Goal: Transaction & Acquisition: Obtain resource

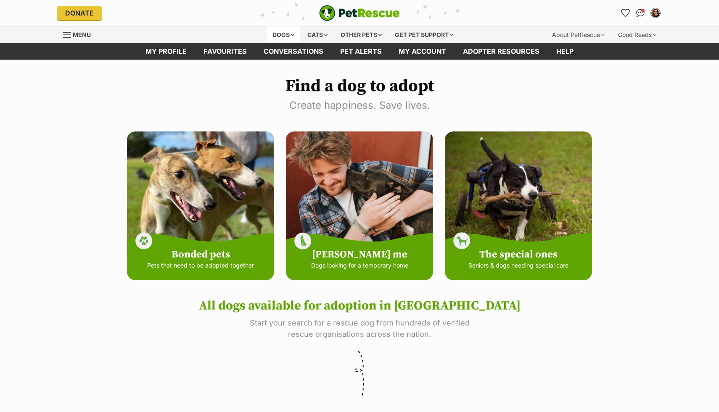
click at [282, 34] on div "Dogs" at bounding box center [283, 34] width 34 height 17
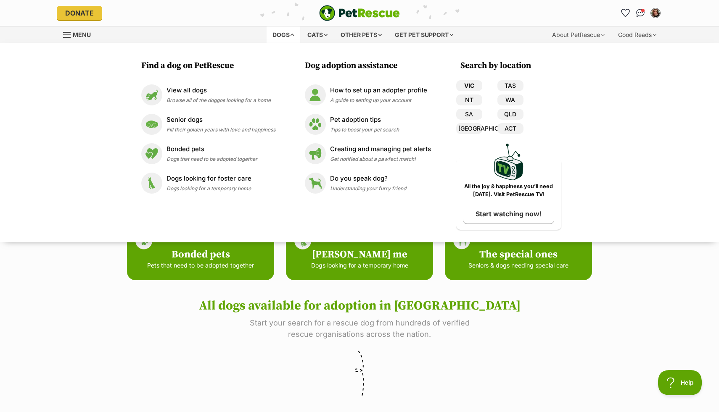
click at [464, 84] on link "VIC" at bounding box center [469, 85] width 26 height 11
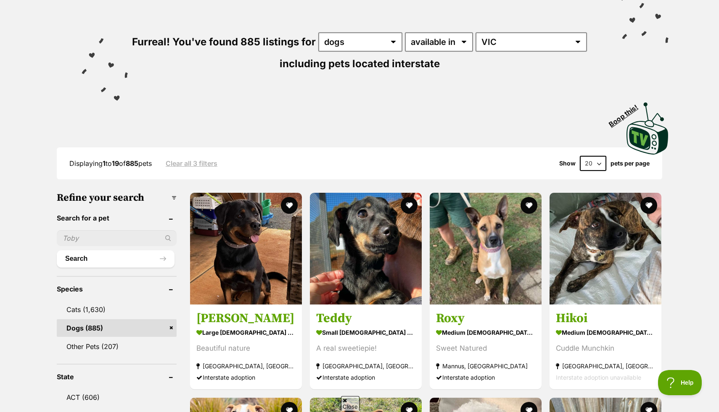
scroll to position [135, 0]
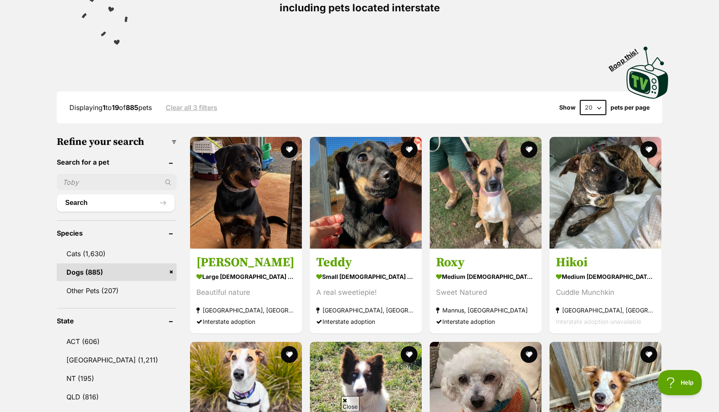
click at [597, 109] on select "20 40 60" at bounding box center [593, 107] width 26 height 15
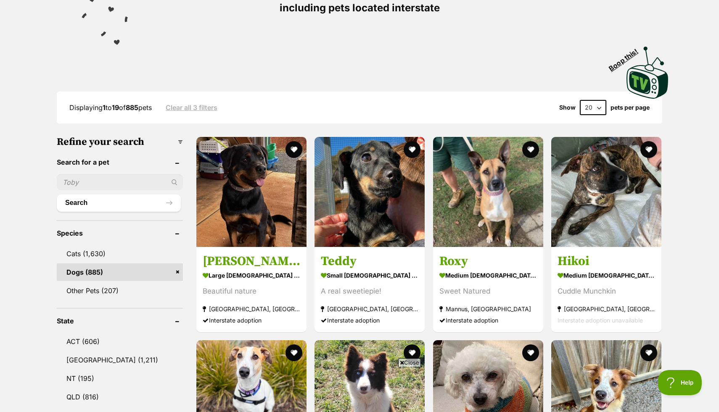
scroll to position [0, 0]
select select "60"
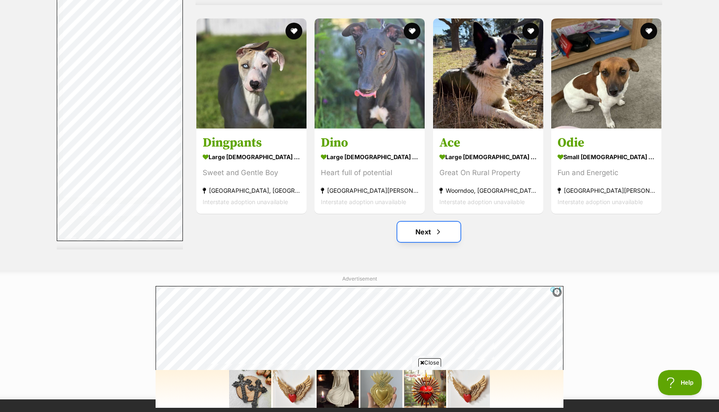
click at [440, 227] on link "Next" at bounding box center [428, 232] width 63 height 20
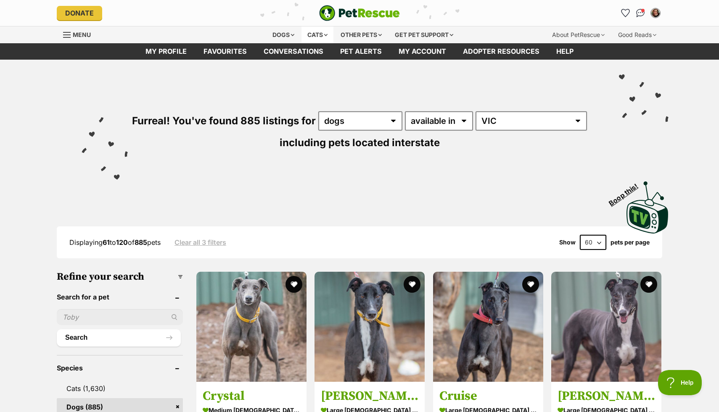
click at [321, 34] on div "Cats" at bounding box center [317, 34] width 32 height 17
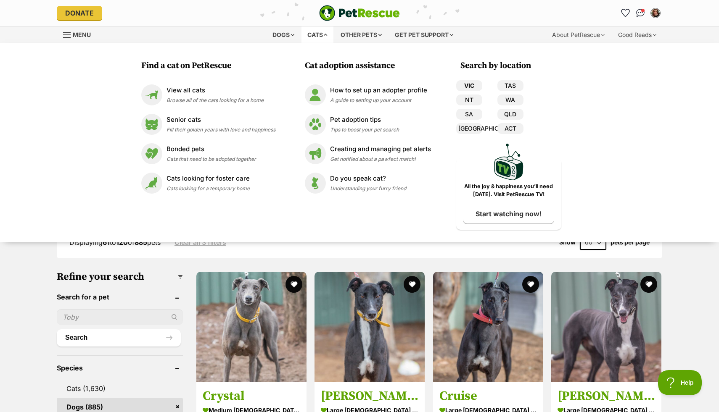
click at [468, 86] on link "VIC" at bounding box center [469, 85] width 26 height 11
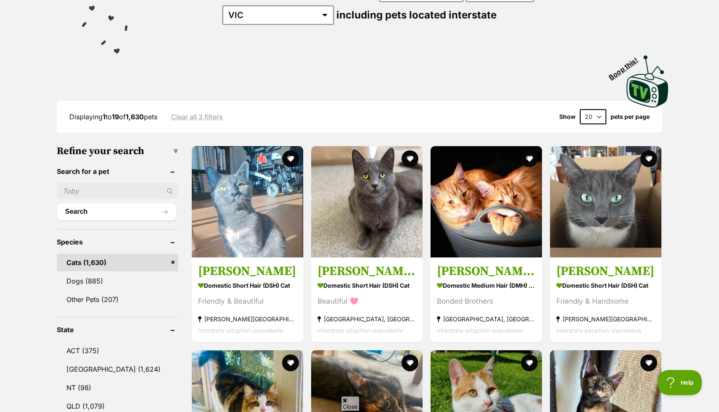
click at [595, 119] on select "20 40 60" at bounding box center [593, 116] width 26 height 15
select select "60"
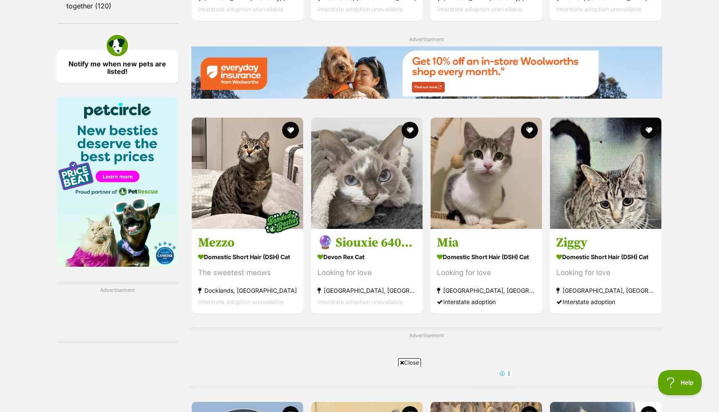
scroll to position [1272, 0]
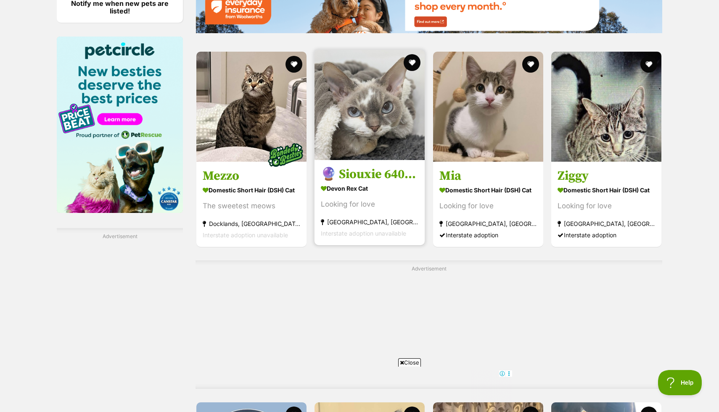
click at [371, 177] on h3 "🔮 Siouxie 6400 🔮" at bounding box center [370, 174] width 98 height 16
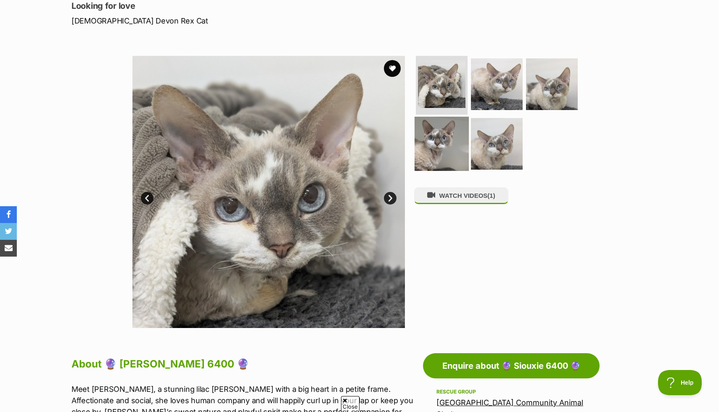
scroll to position [119, 0]
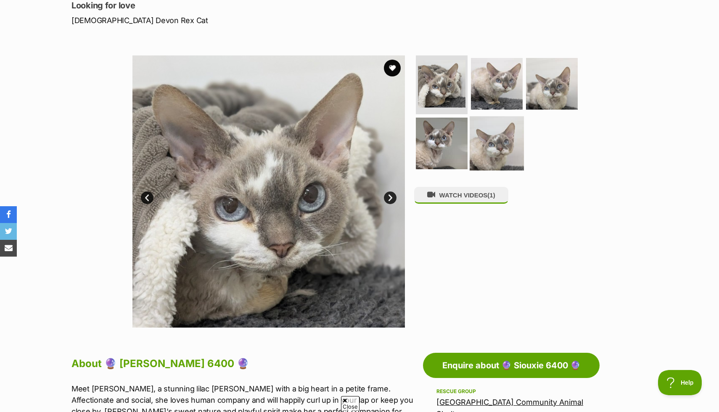
click at [484, 147] on img at bounding box center [497, 143] width 54 height 54
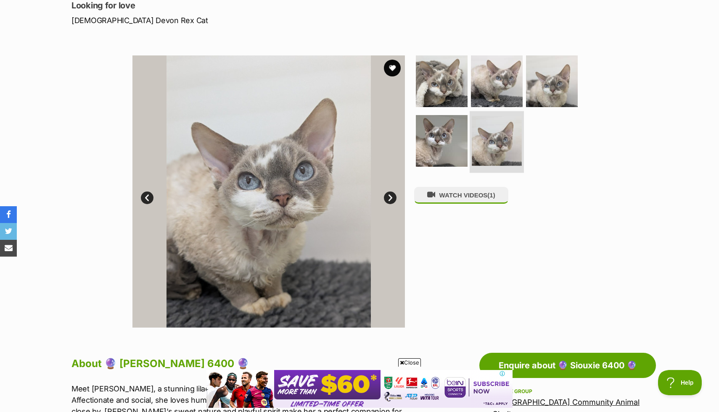
scroll to position [0, 0]
click at [545, 98] on img at bounding box center [552, 81] width 54 height 54
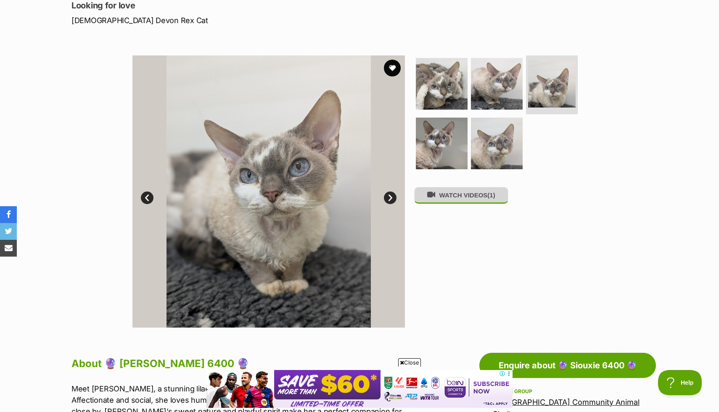
click at [461, 196] on button "WATCH VIDEOS (1)" at bounding box center [461, 195] width 94 height 16
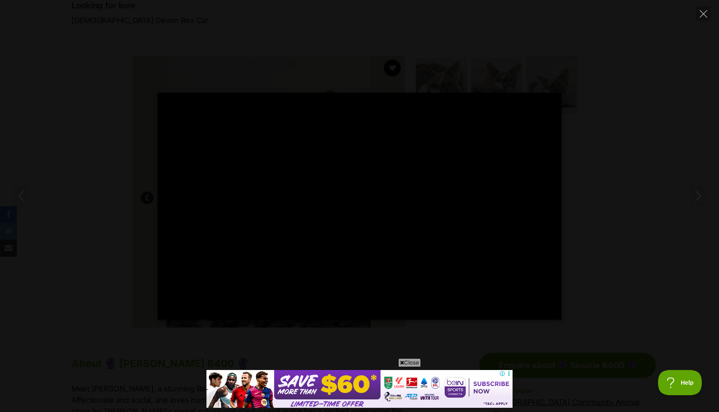
type input "100"
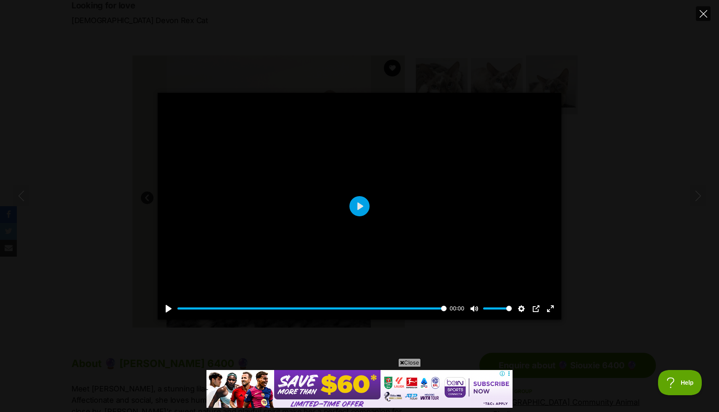
click at [704, 17] on icon "Close" at bounding box center [703, 14] width 8 height 8
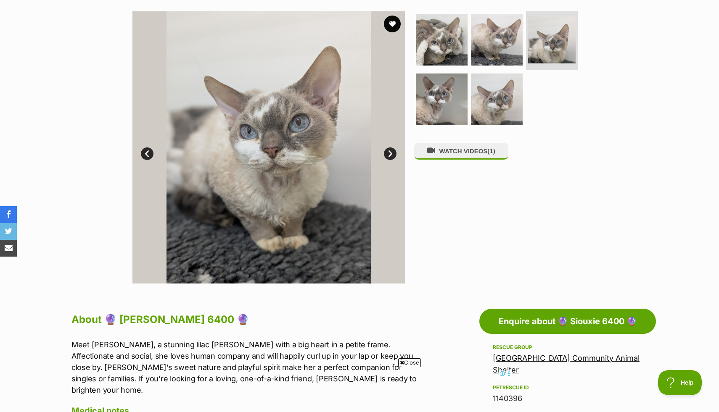
scroll to position [140, 0]
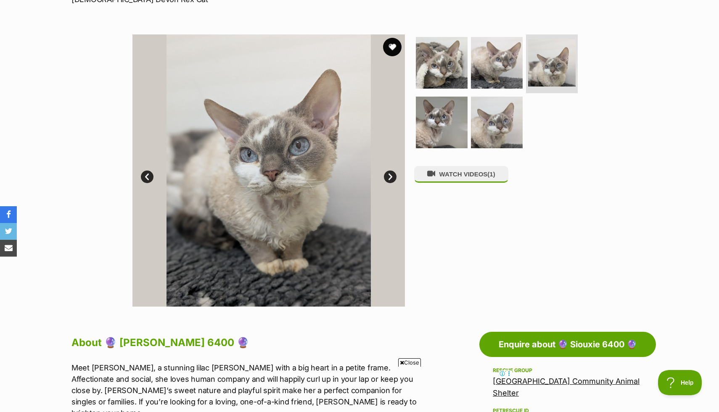
click at [392, 43] on button "favourite" at bounding box center [392, 47] width 18 height 18
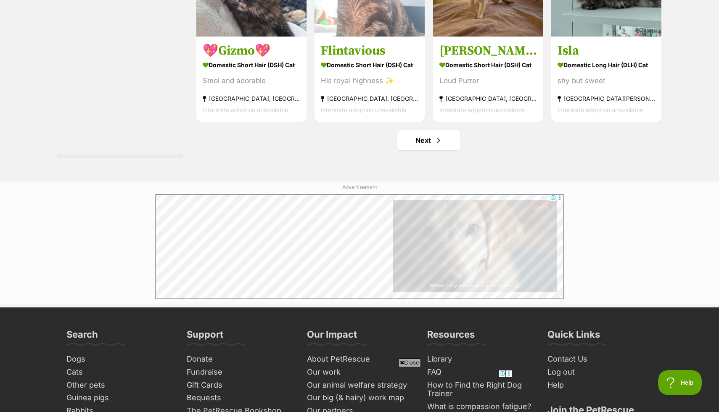
scroll to position [4467, 0]
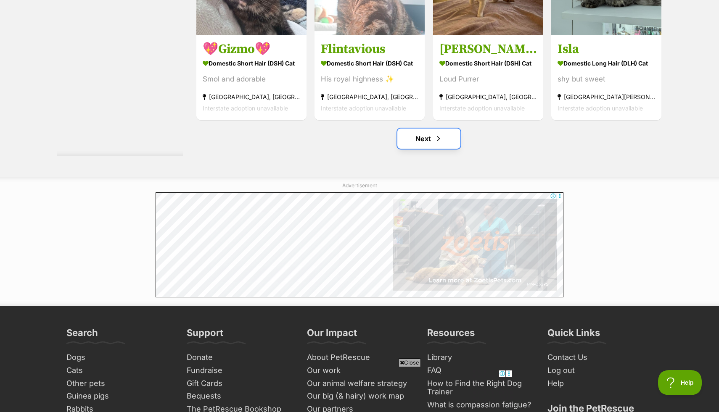
click at [438, 140] on span "Next page" at bounding box center [438, 139] width 8 height 10
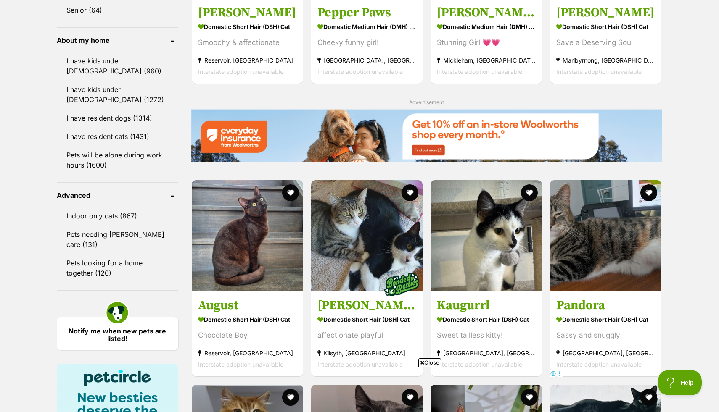
scroll to position [946, 0]
